Goal: Check status: Check status

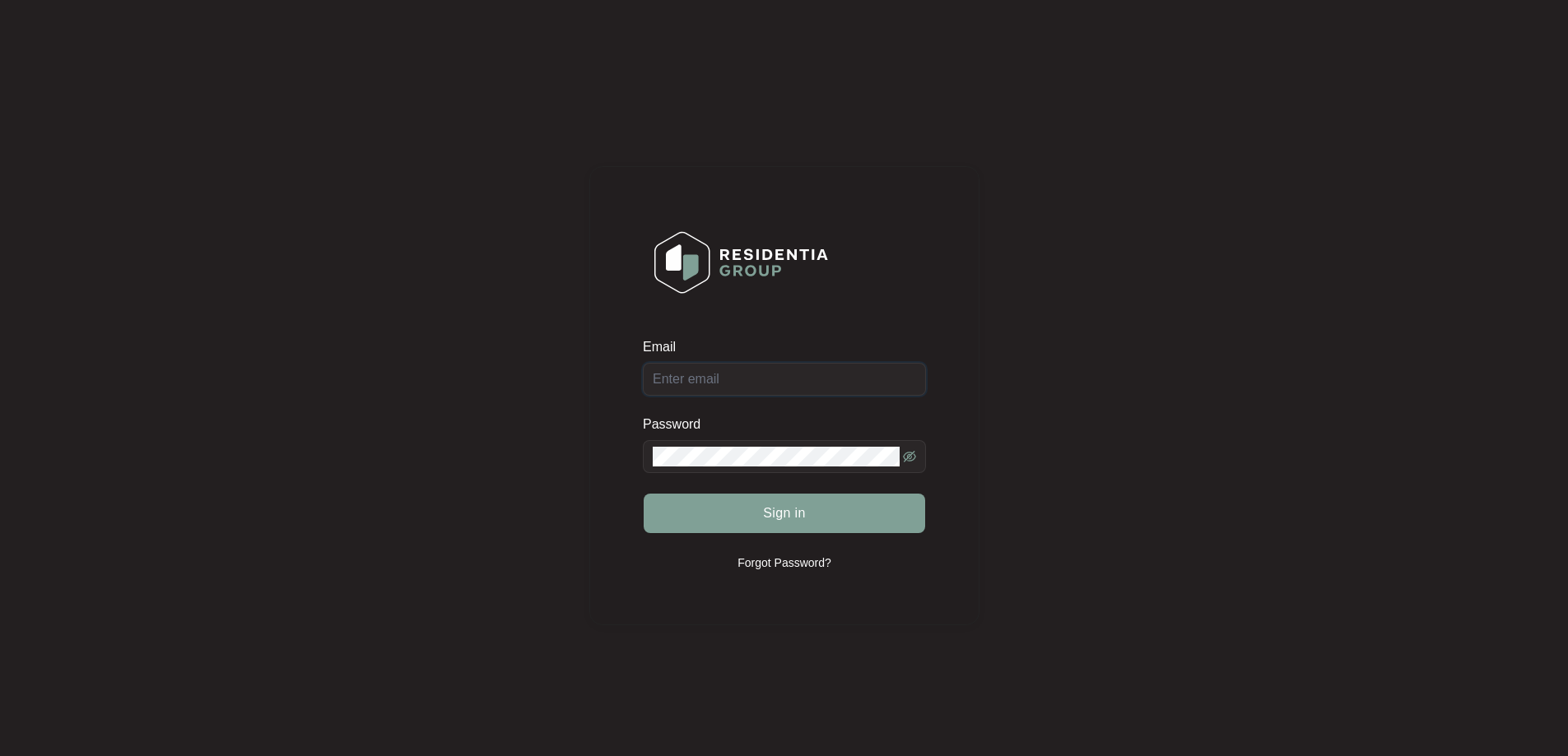
type input "[EMAIL_ADDRESS][PERSON_NAME][DOMAIN_NAME]"
click at [814, 525] on button "Sign in" at bounding box center [784, 513] width 281 height 40
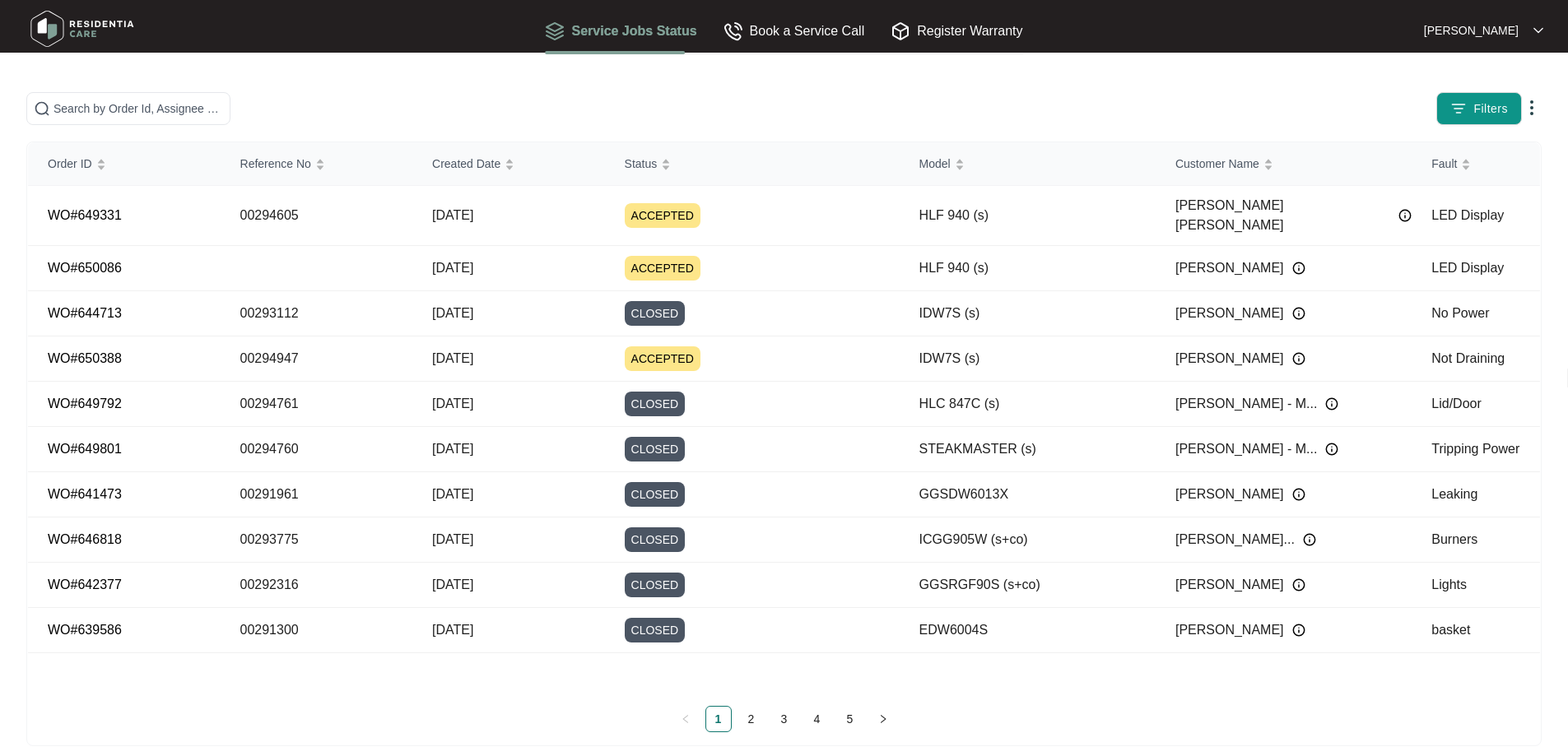
drag, startPoint x: 306, startPoint y: 140, endPoint x: 327, endPoint y: 118, distance: 30.4
click at [315, 135] on div "Filters Order ID Reference No Created Date Status Model Customer Name Fault WO#…" at bounding box center [784, 419] width 1515 height 654
click at [231, 118] on span at bounding box center [128, 109] width 204 height 33
paste input "00293090"
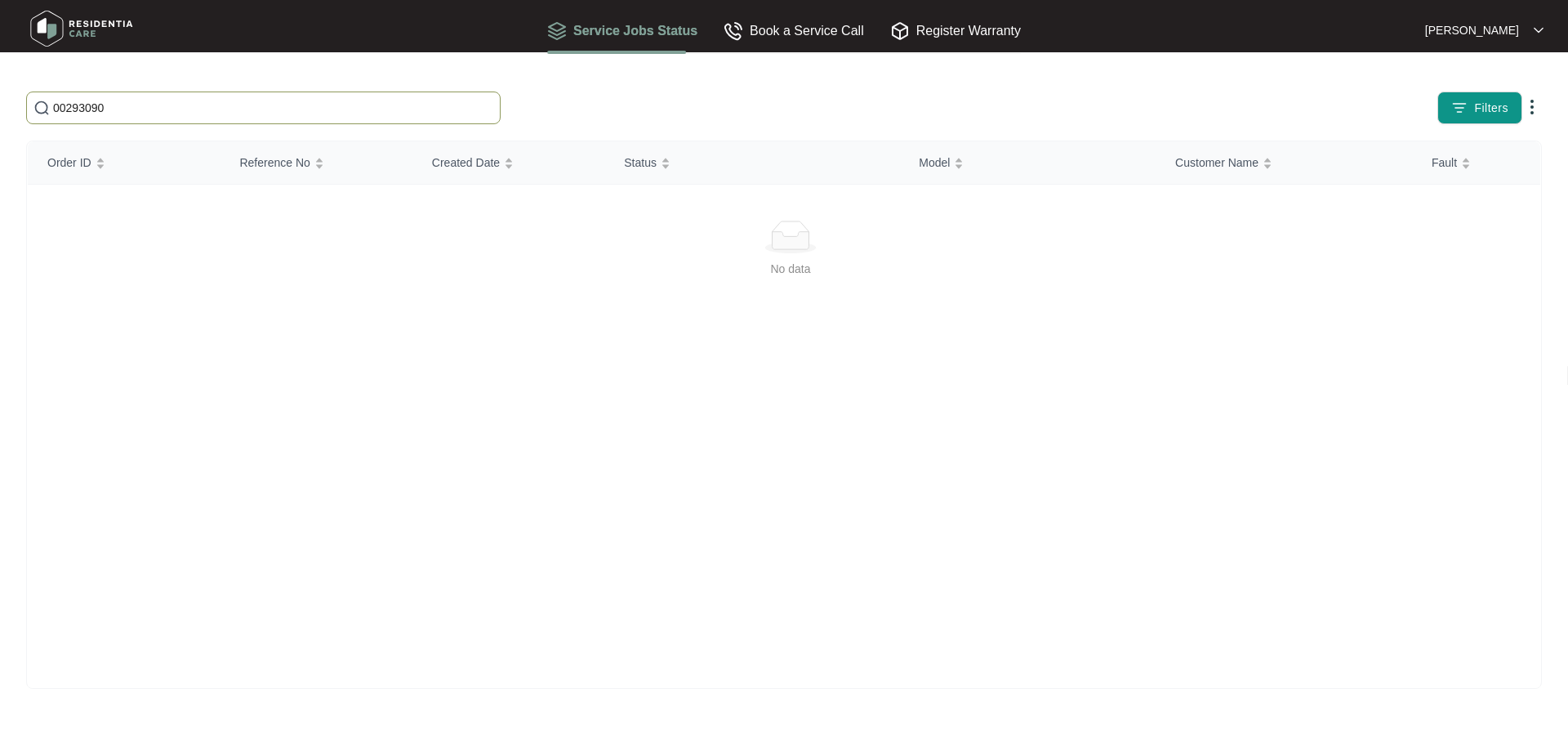
click at [382, 107] on input "00293090" at bounding box center [273, 108] width 440 height 18
paste input "112"
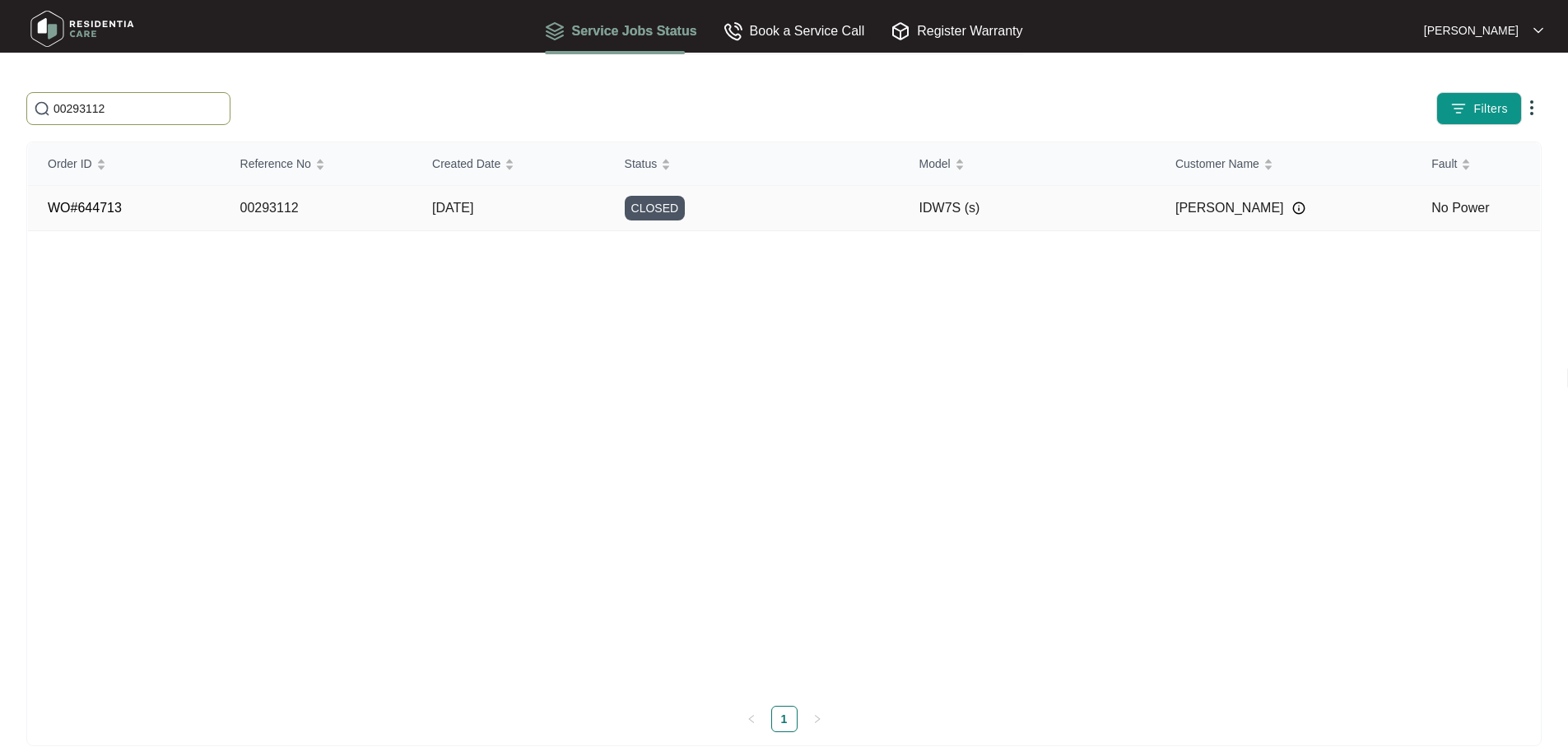
type input "00293112"
click at [422, 218] on td "[DATE]" at bounding box center [508, 208] width 193 height 45
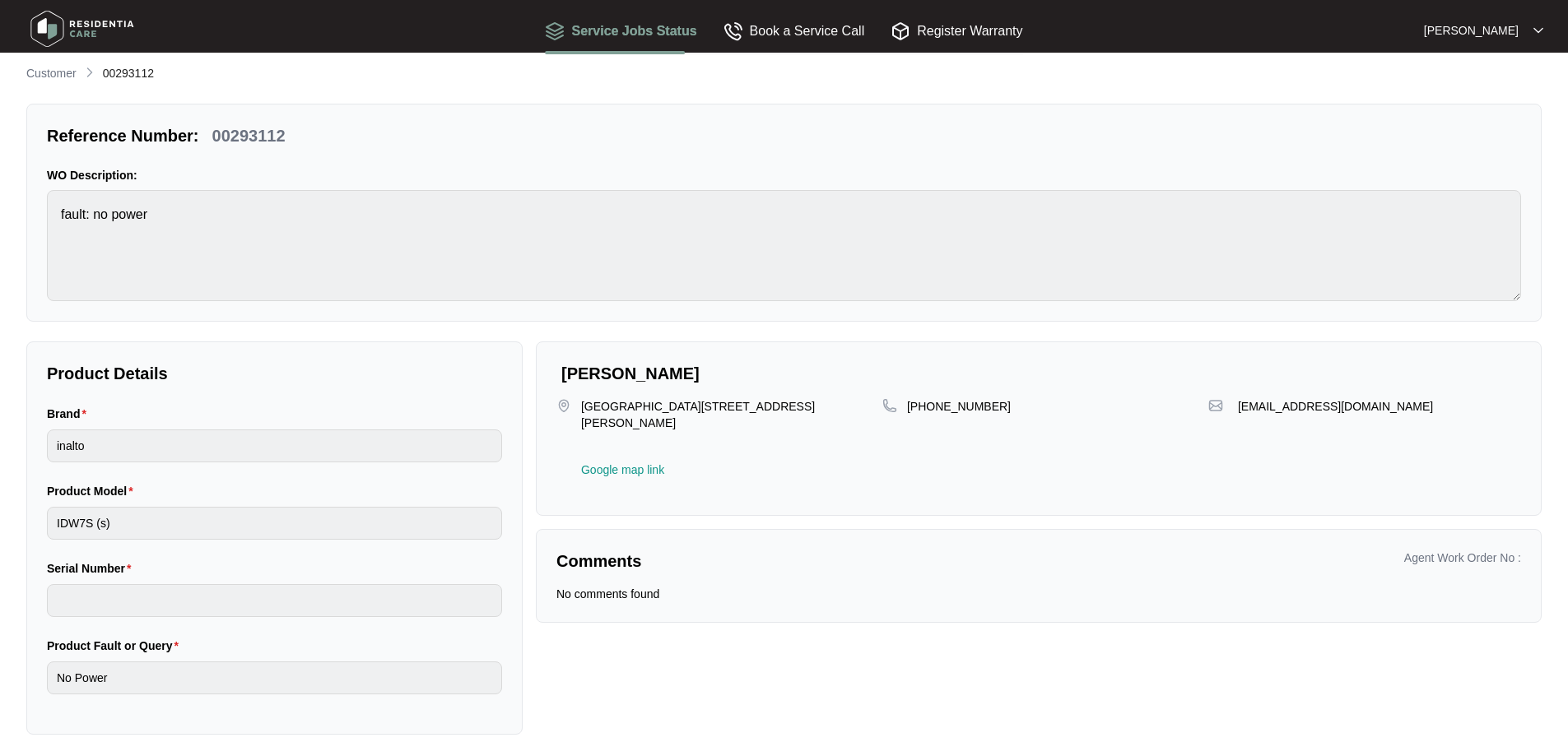
scroll to position [13, 0]
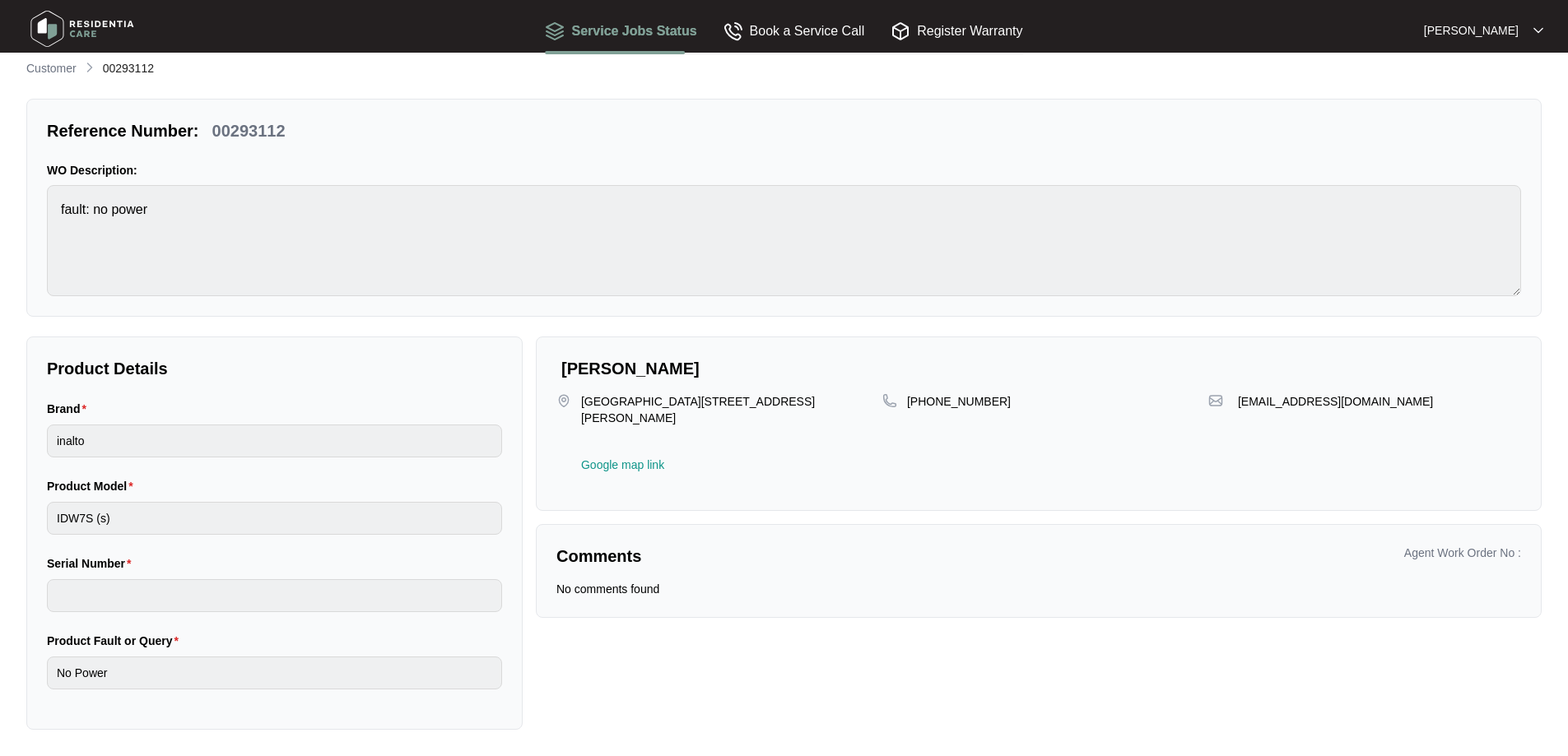
click at [68, 73] on p "Customer" at bounding box center [52, 68] width 50 height 17
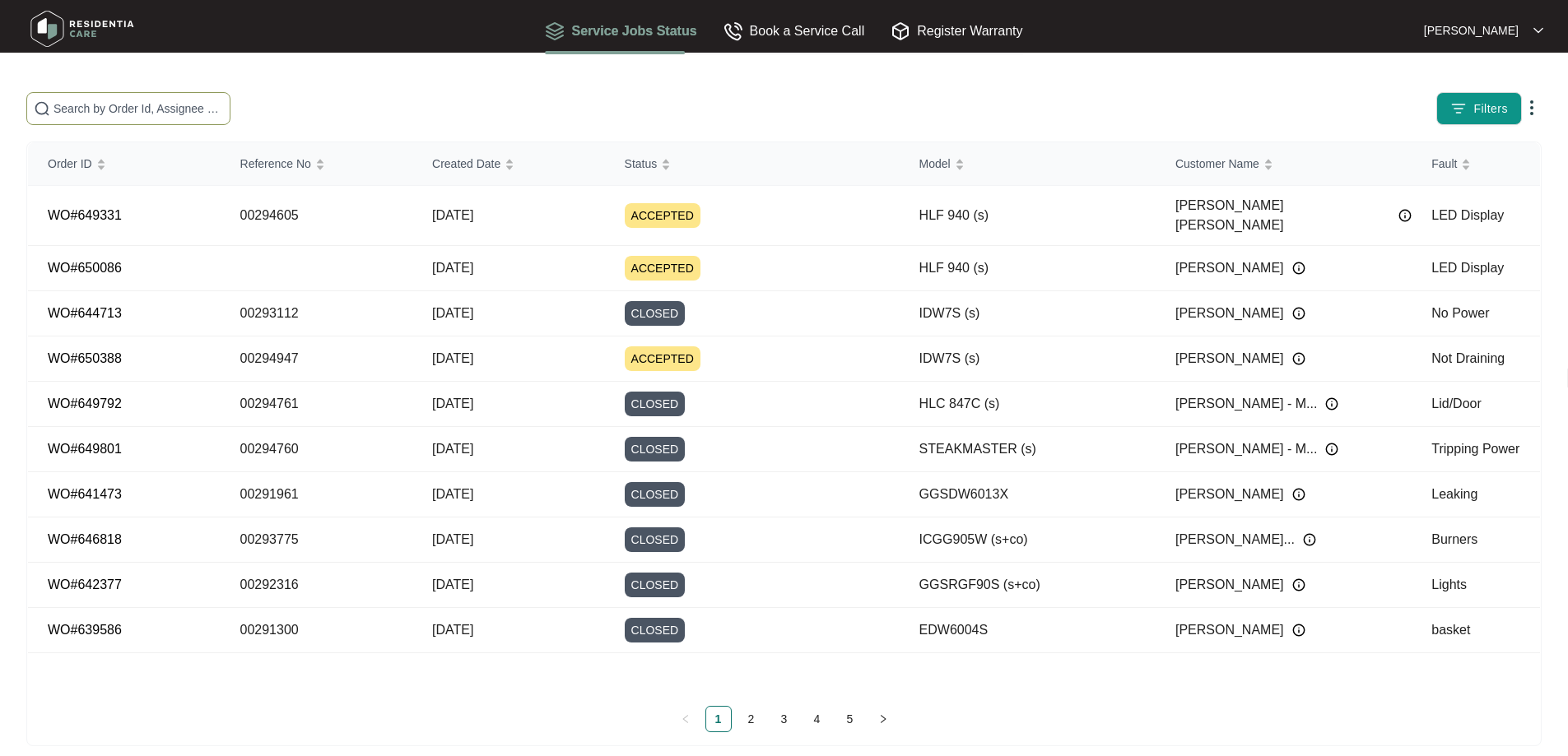
click at [198, 112] on input "text" at bounding box center [138, 109] width 170 height 18
paste input "00293866"
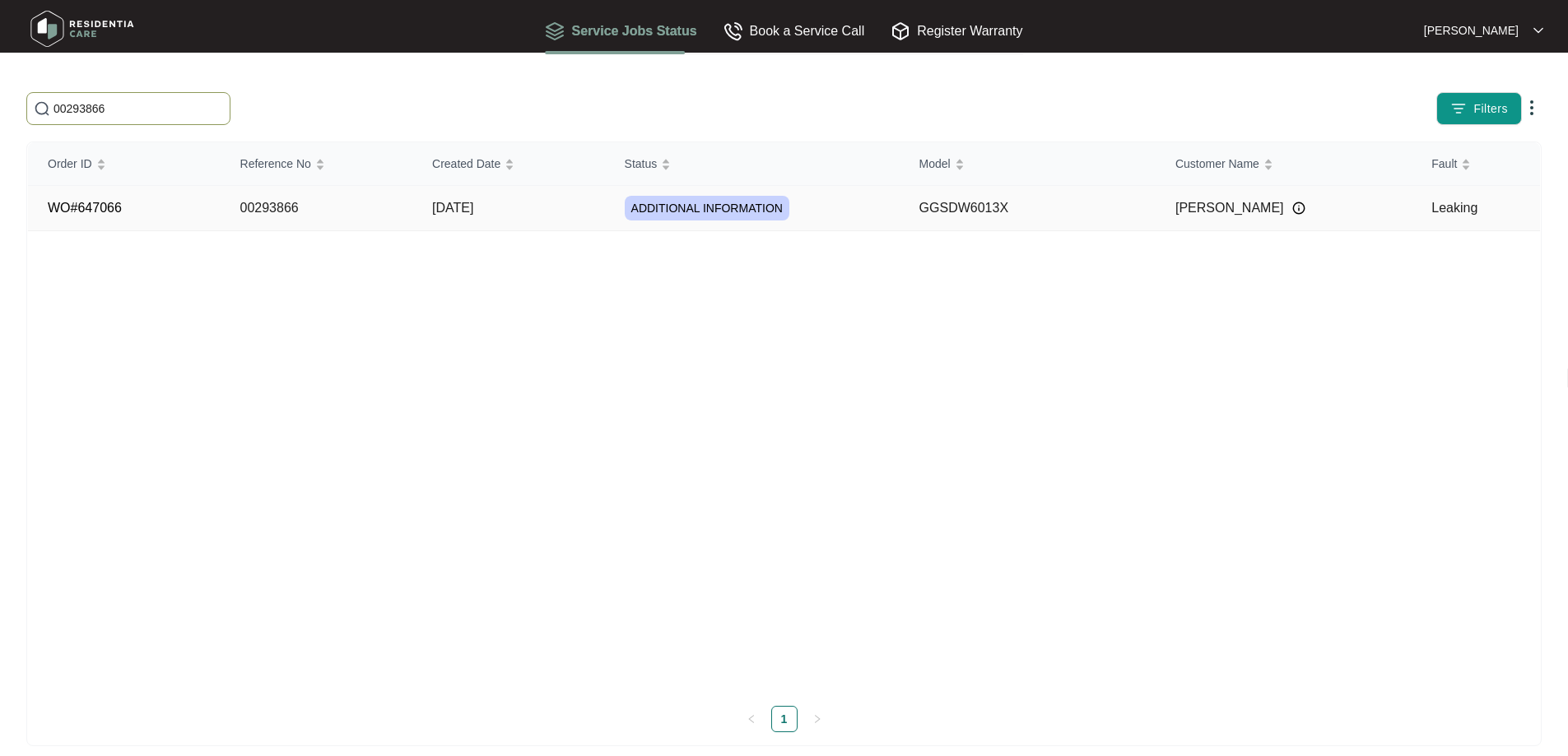
type input "00293866"
click at [286, 218] on td "00293866" at bounding box center [316, 208] width 193 height 45
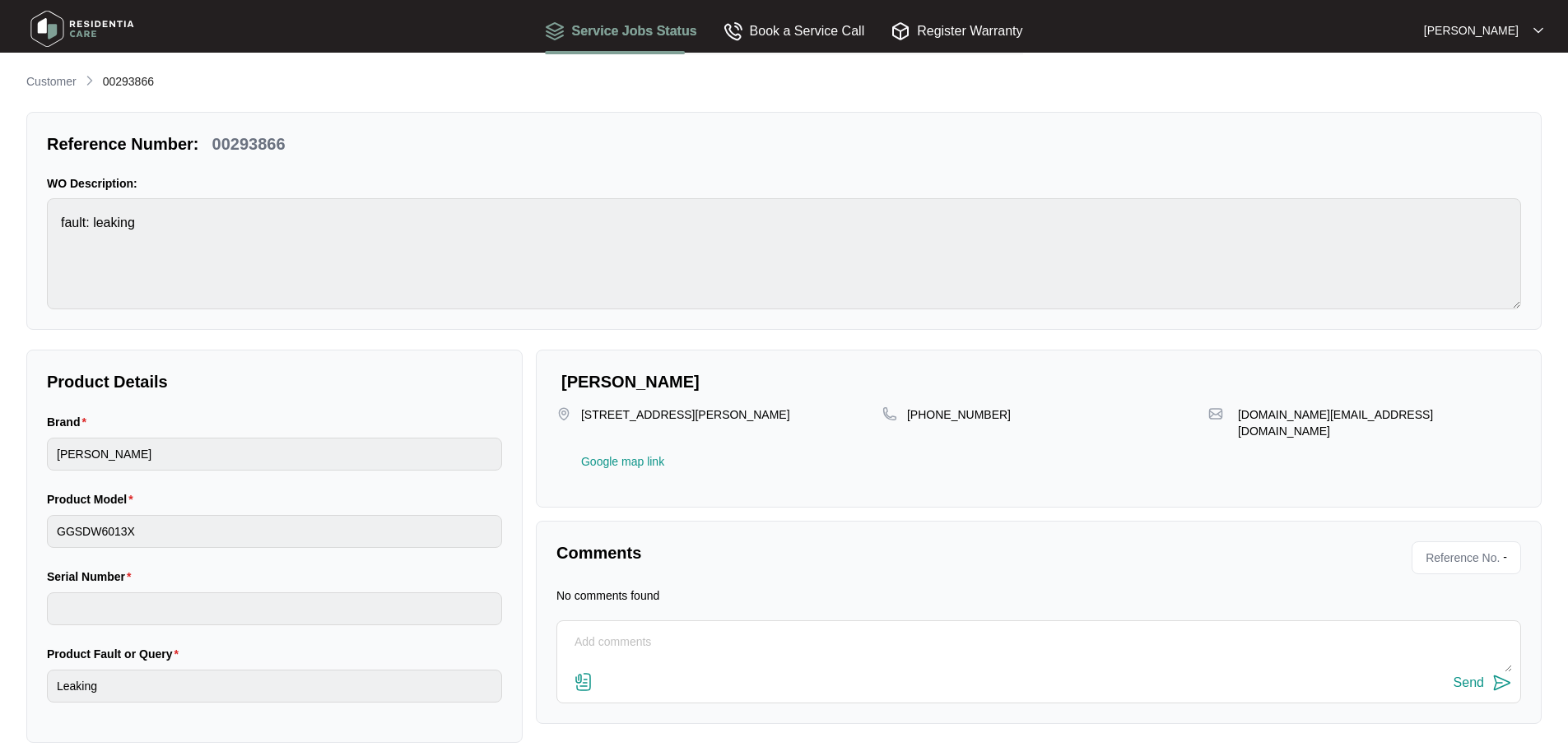
scroll to position [13, 0]
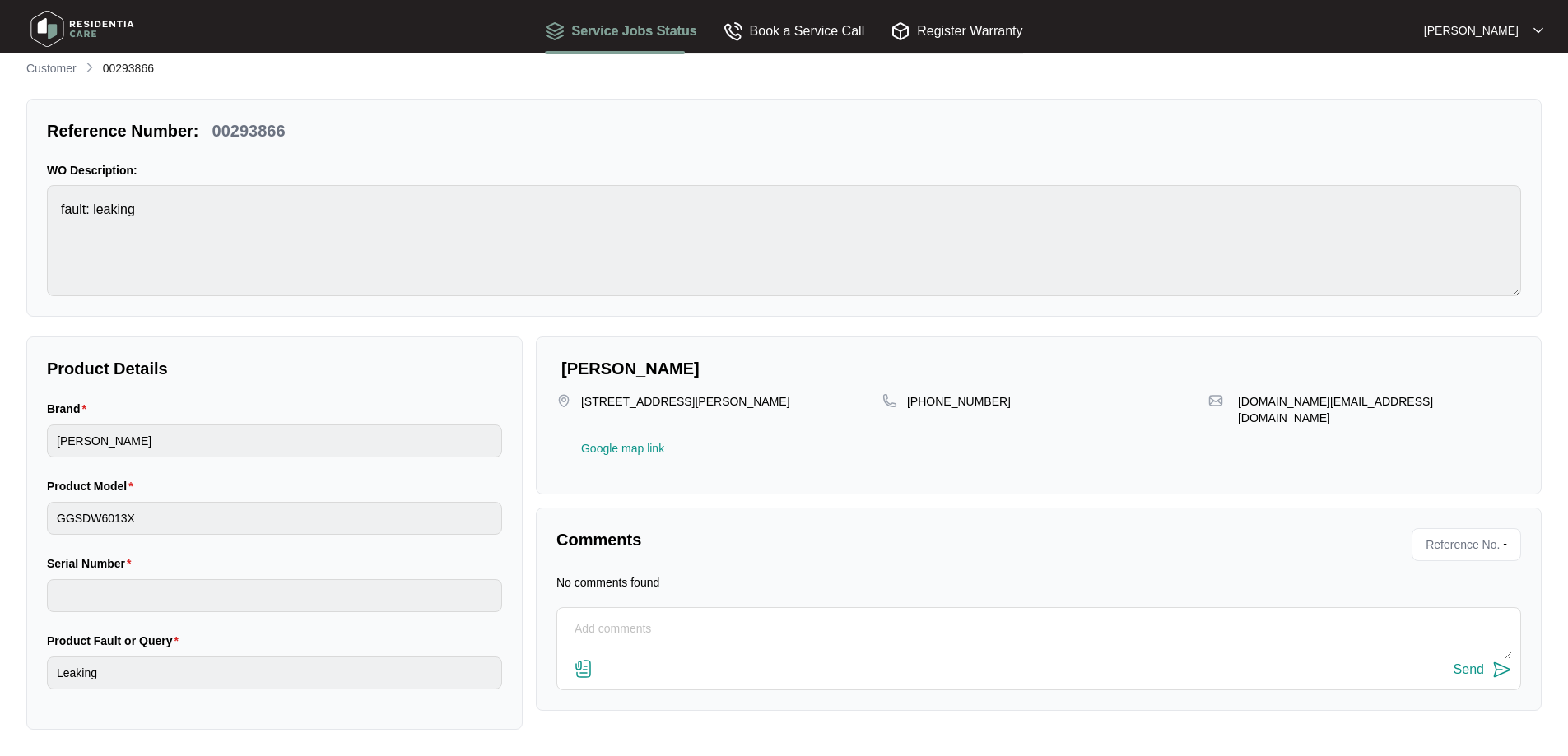
click at [591, 666] on img at bounding box center [583, 668] width 19 height 19
click at [0, 0] on input "file" at bounding box center [0, 0] width 0 height 0
click at [36, 73] on p "Customer" at bounding box center [52, 68] width 50 height 17
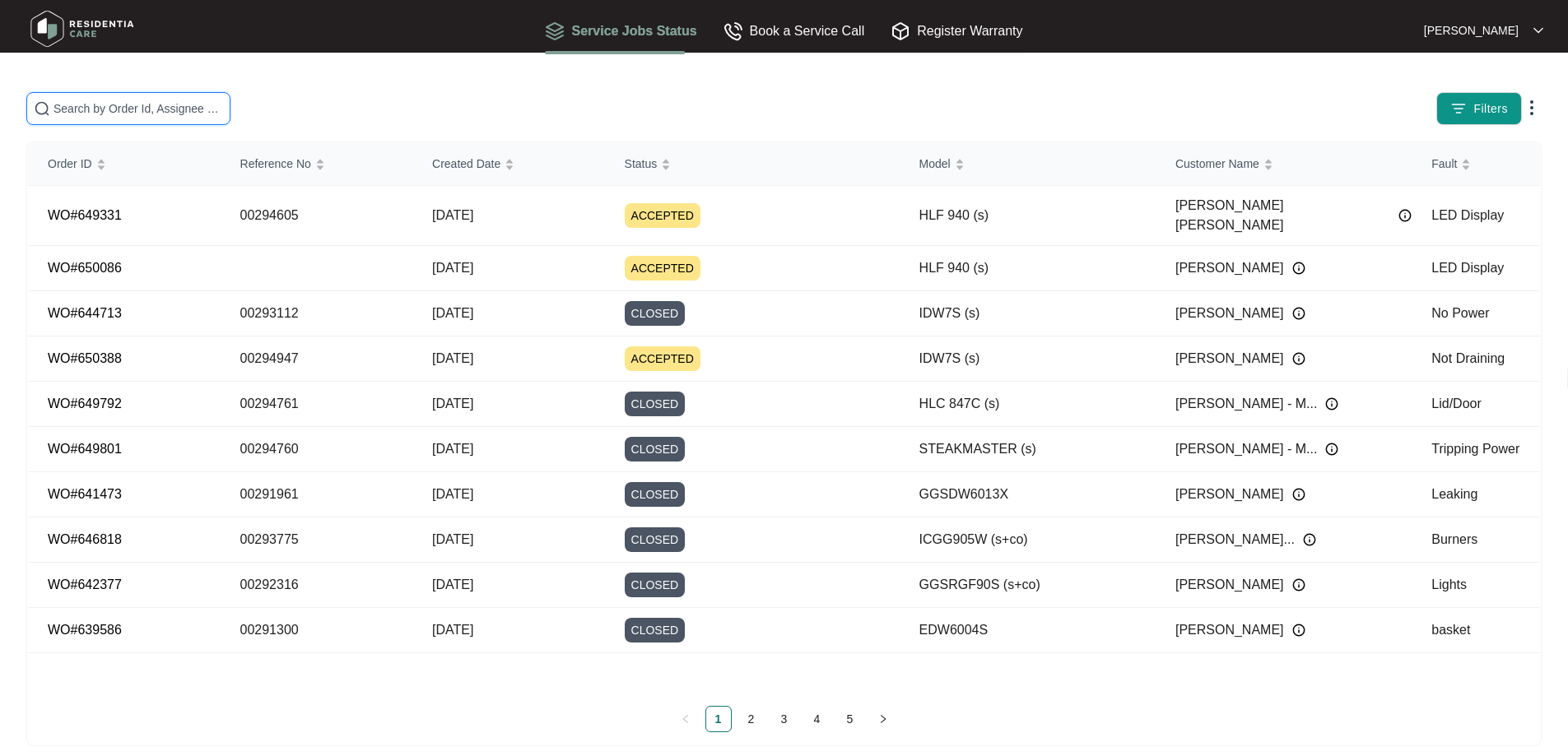
click at [223, 111] on input "text" at bounding box center [138, 109] width 170 height 18
paste input "00293870"
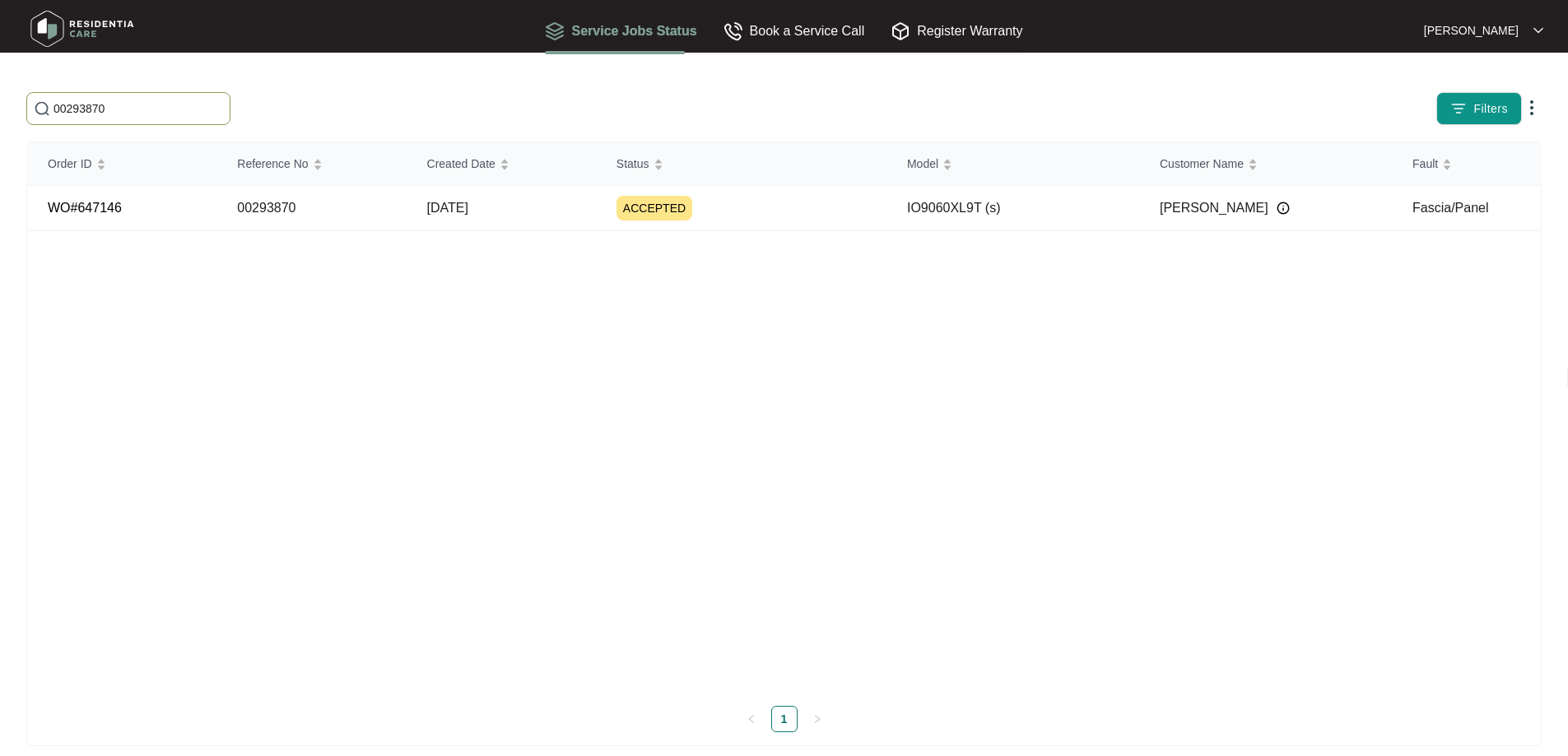
click at [223, 100] on input "00293870" at bounding box center [138, 109] width 170 height 18
paste input "0147"
click at [420, 119] on span "00290147" at bounding box center [266, 109] width 478 height 33
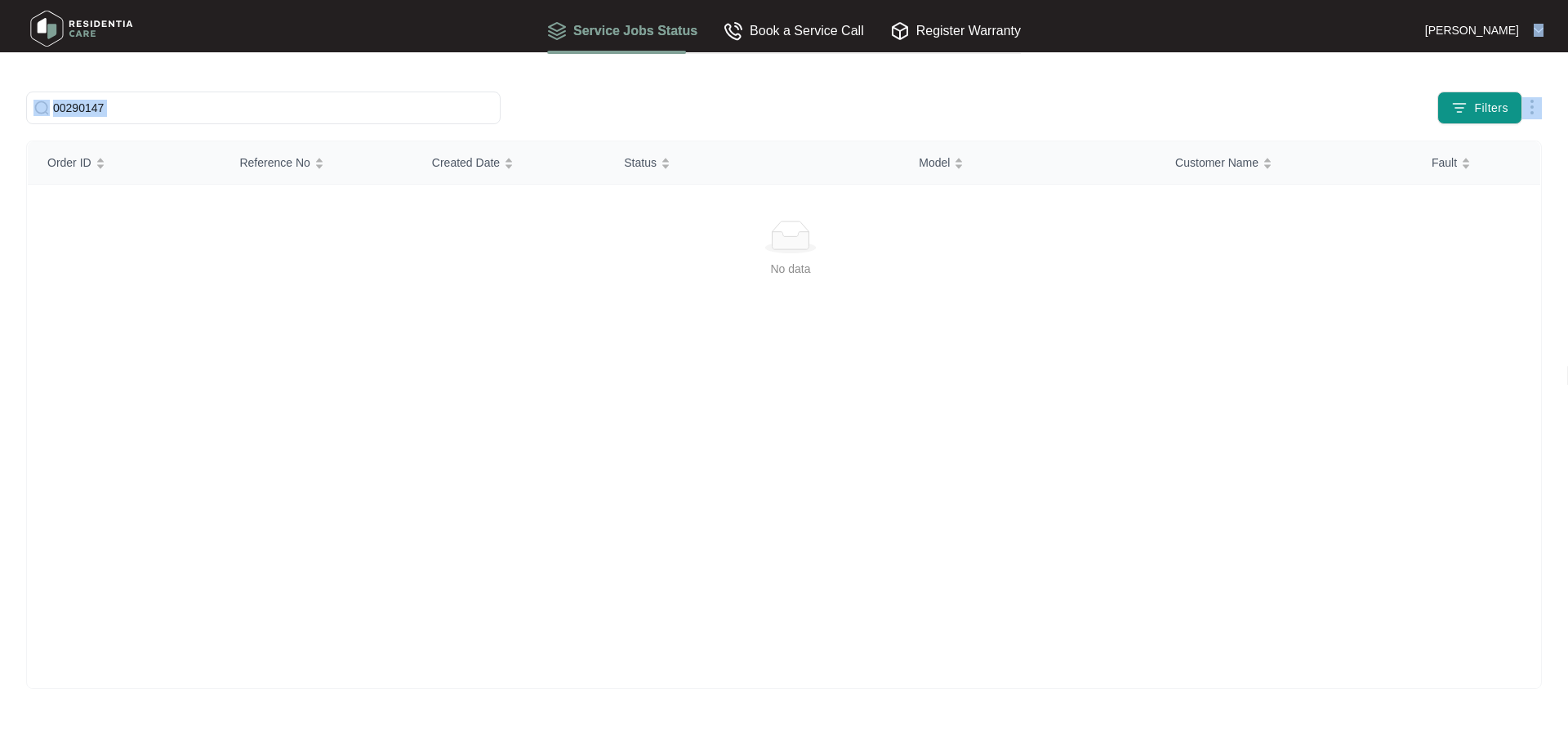
click at [416, 118] on span "00290147" at bounding box center [264, 108] width 474 height 33
paste input "3865"
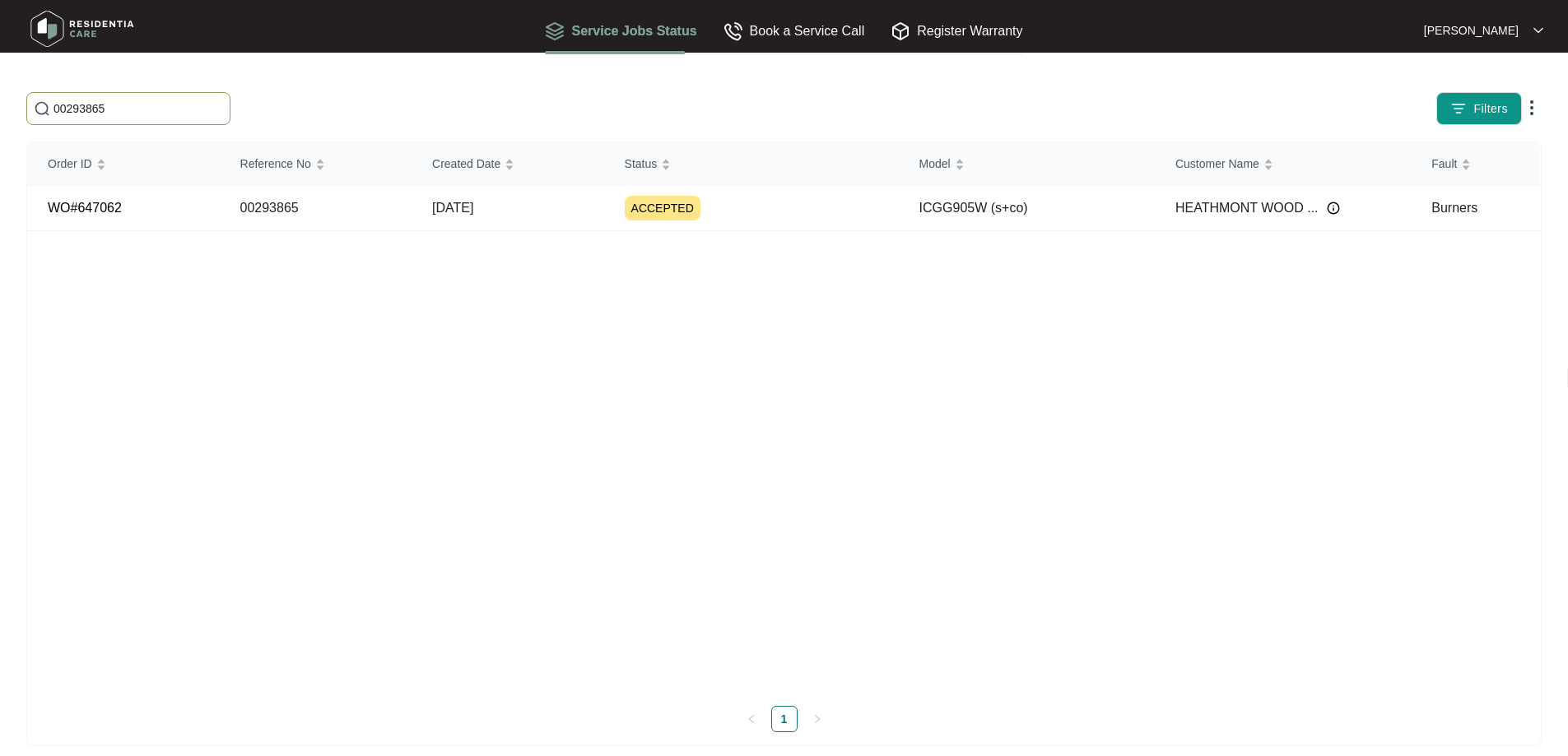
type input "00293865"
